Goal: Participate in discussion

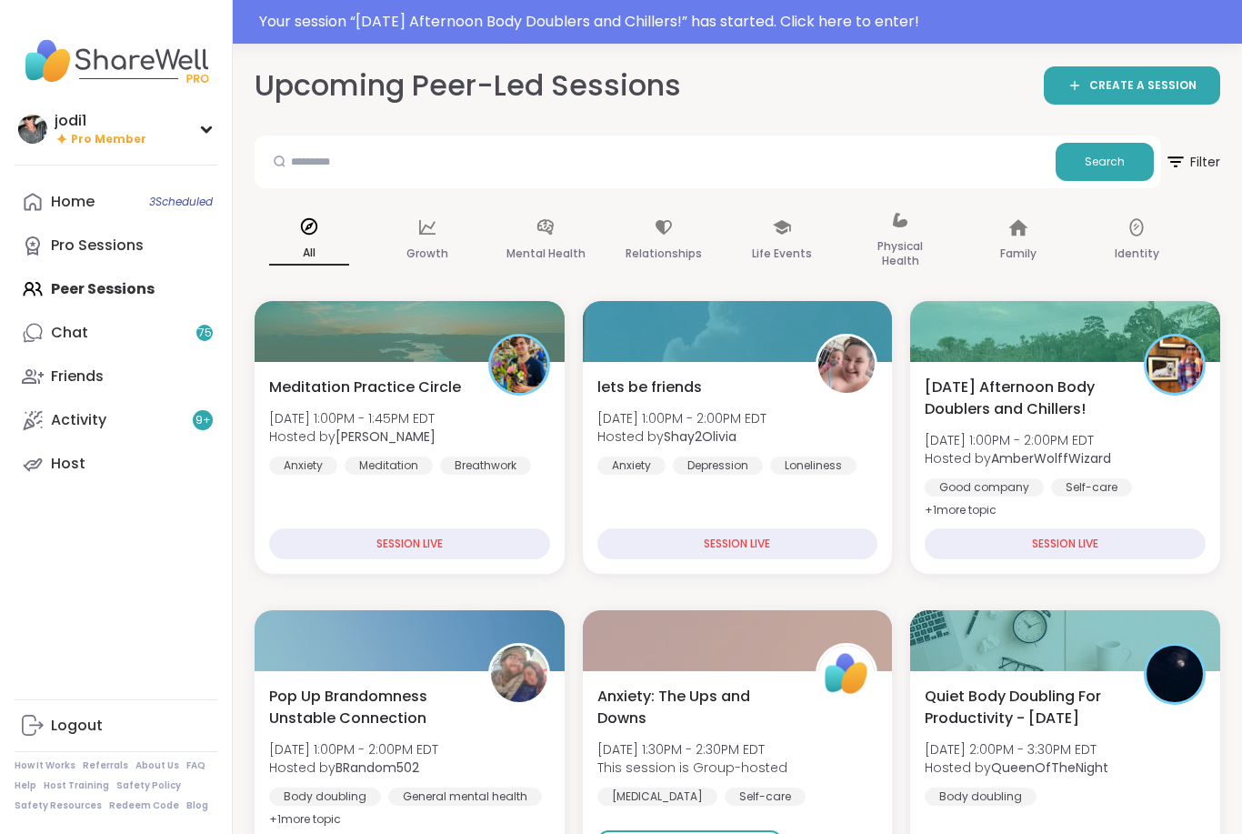
click at [918, 35] on div "Your session “ [DATE] Afternoon Body Doublers and Chillers! ” has started. Clic…" at bounding box center [621, 22] width 1242 height 44
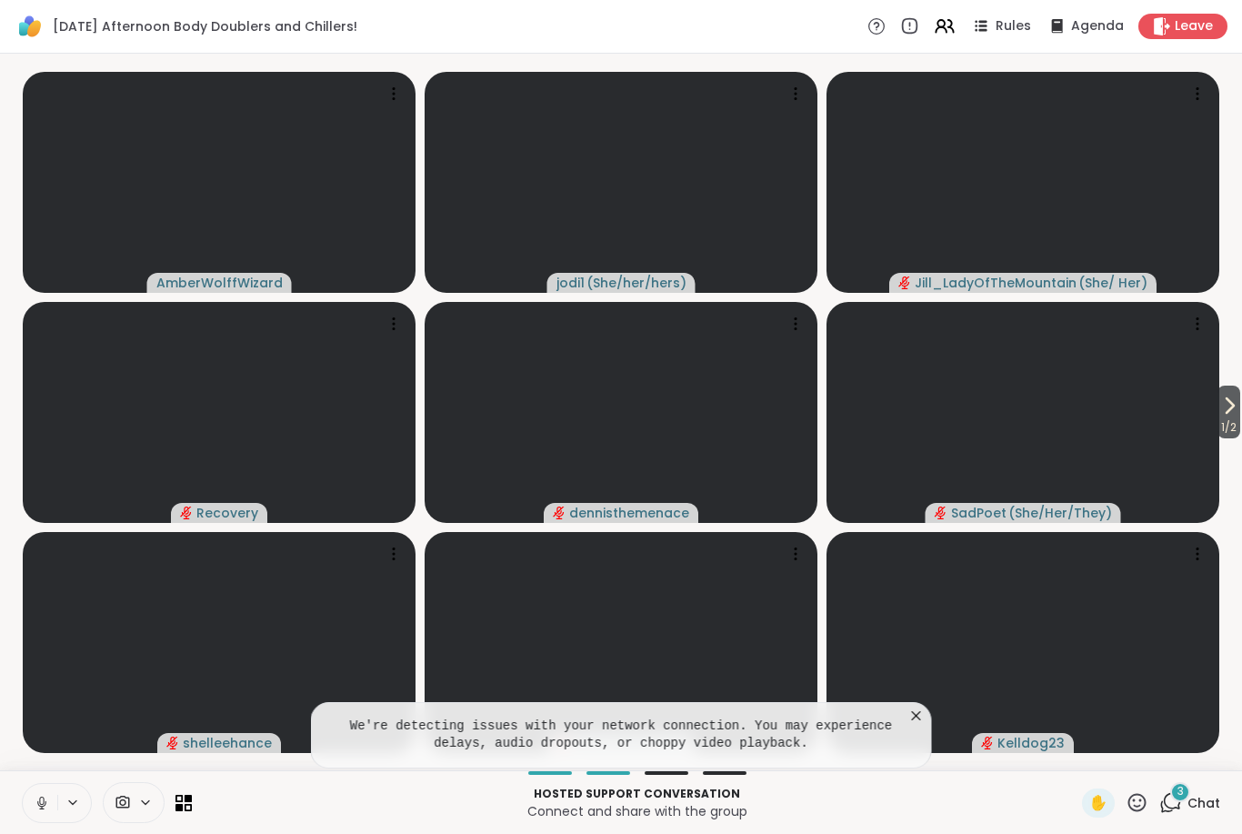
click at [46, 803] on icon at bounding box center [42, 803] width 16 height 16
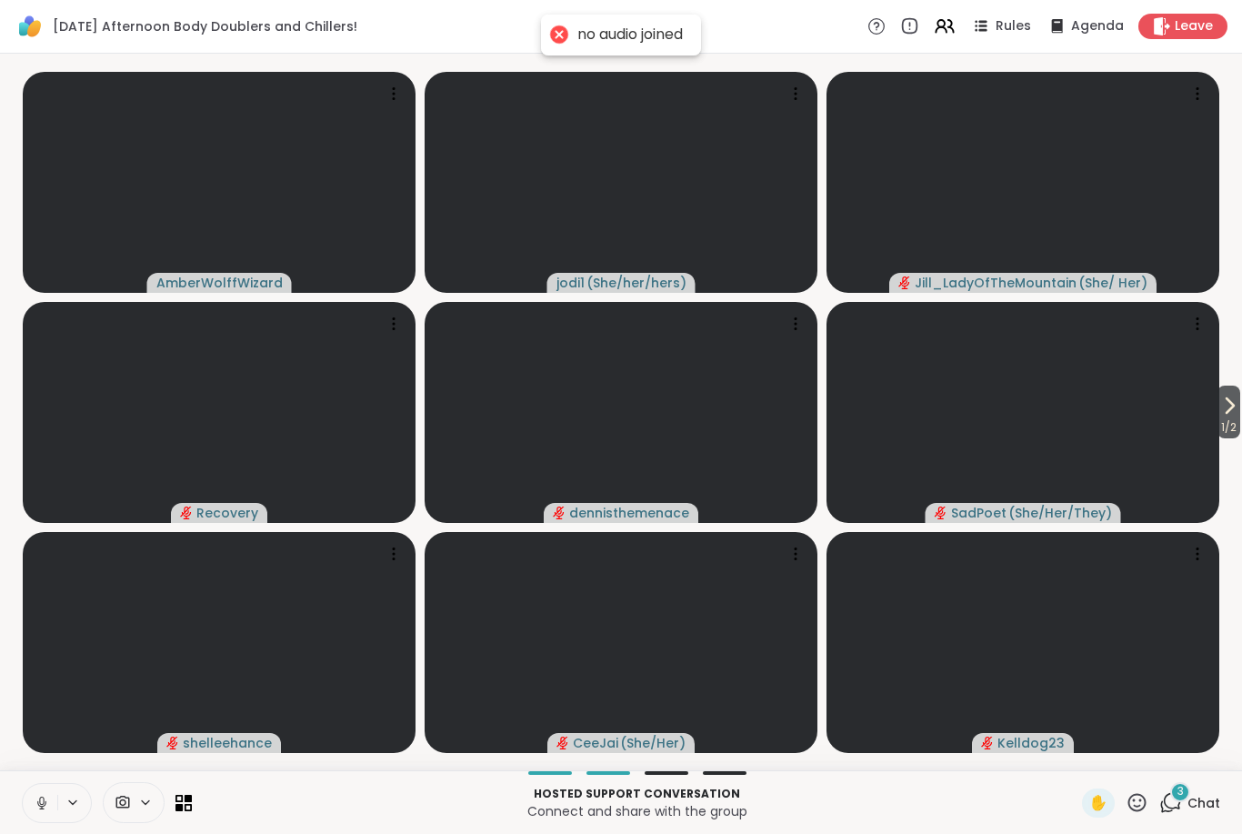
click at [60, 804] on button at bounding box center [74, 802] width 34 height 15
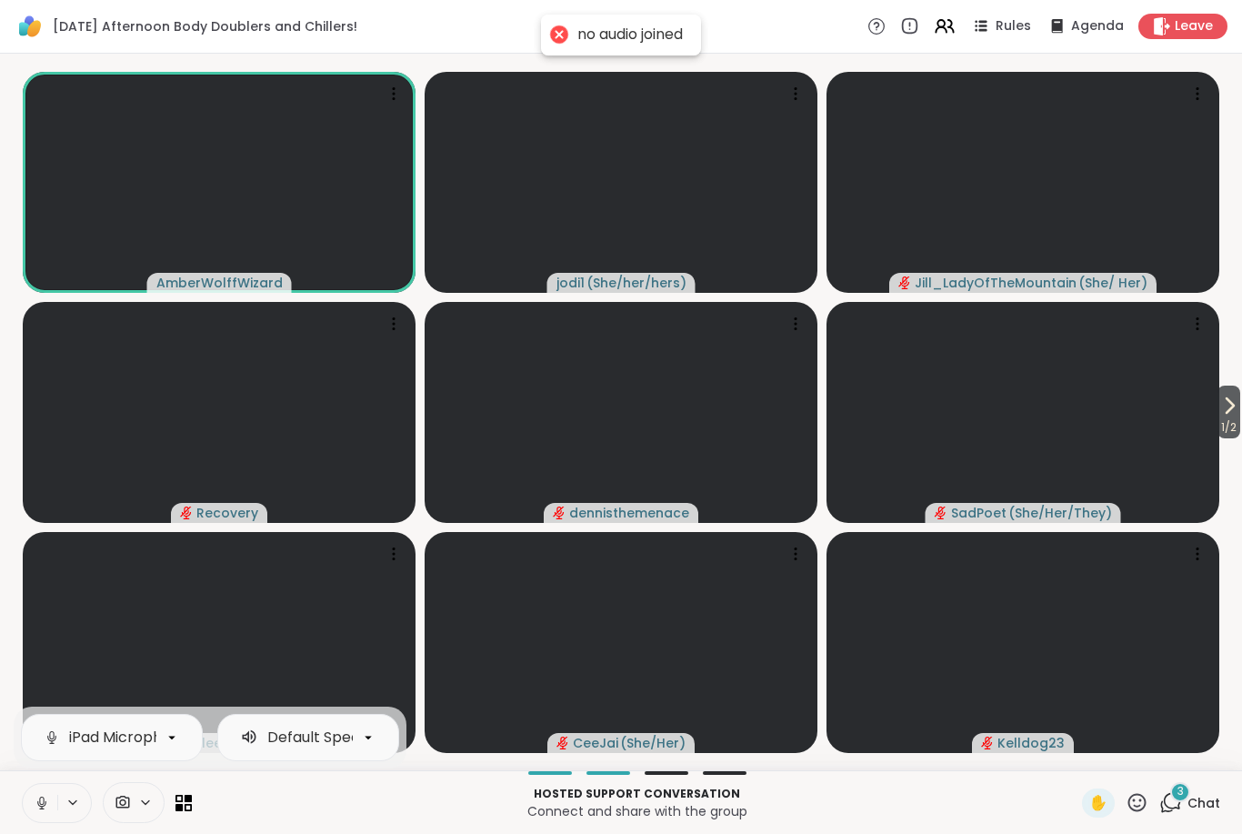
click at [50, 820] on button at bounding box center [40, 803] width 35 height 38
